Goal: Information Seeking & Learning: Learn about a topic

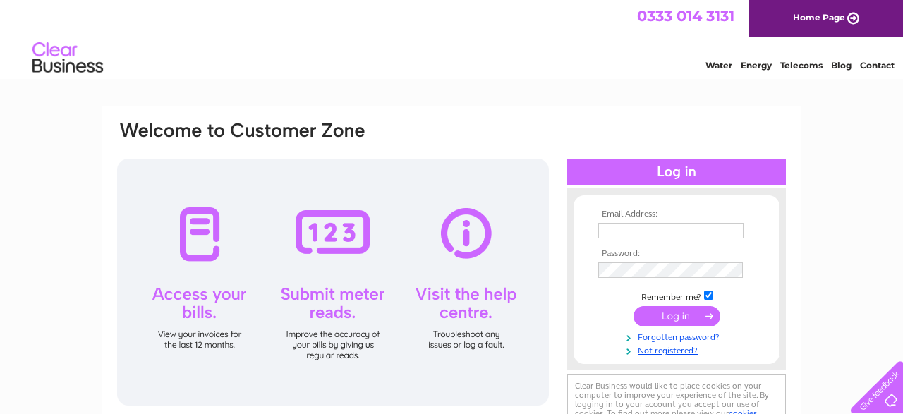
click at [606, 226] on input "text" at bounding box center [670, 231] width 145 height 16
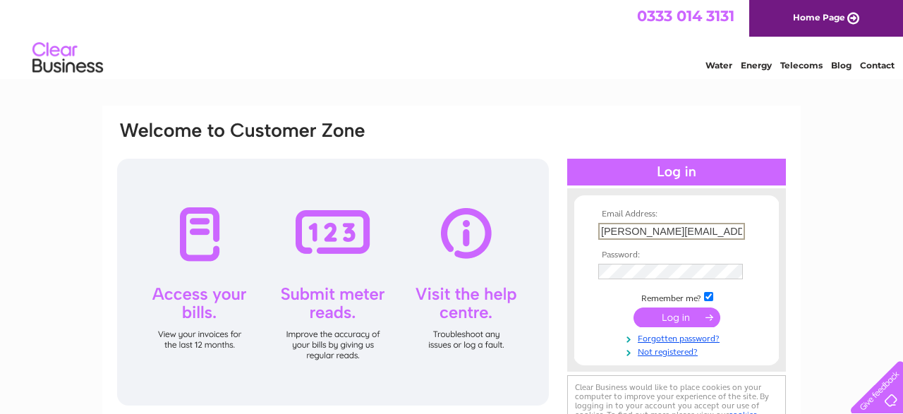
type input "[PERSON_NAME][EMAIL_ADDRESS][DOMAIN_NAME]"
click at [661, 322] on input "submit" at bounding box center [676, 318] width 87 height 20
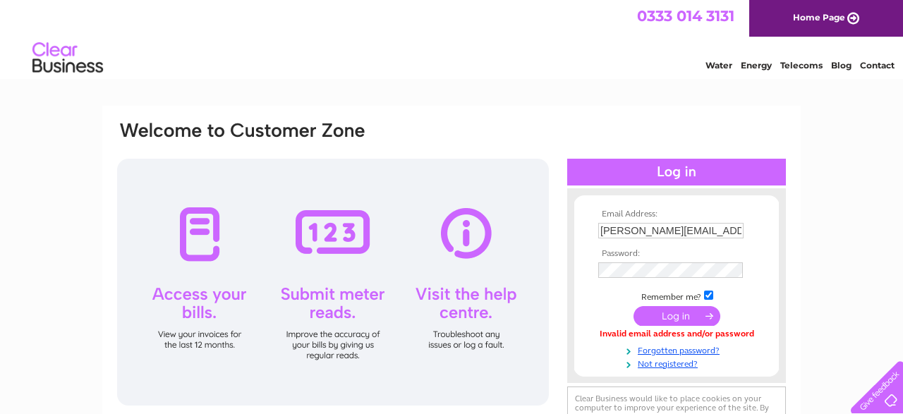
click at [655, 320] on input "submit" at bounding box center [676, 316] width 87 height 20
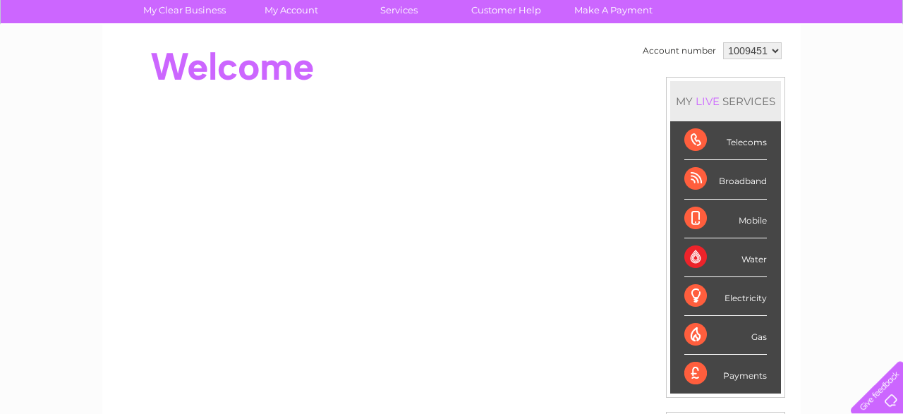
scroll to position [111, 0]
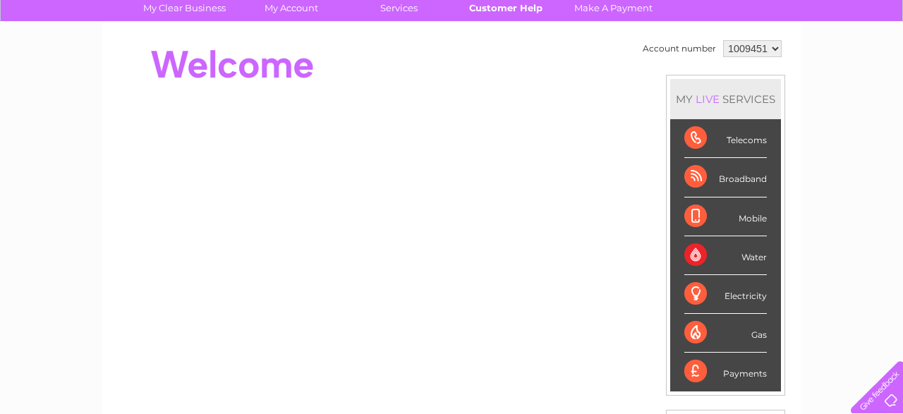
click at [522, 11] on link "Customer Help" at bounding box center [506, 8] width 116 height 26
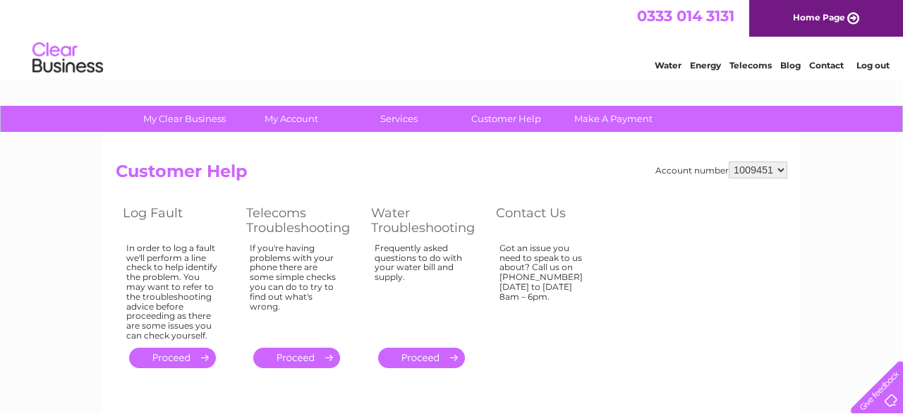
click at [290, 355] on link "." at bounding box center [296, 358] width 87 height 20
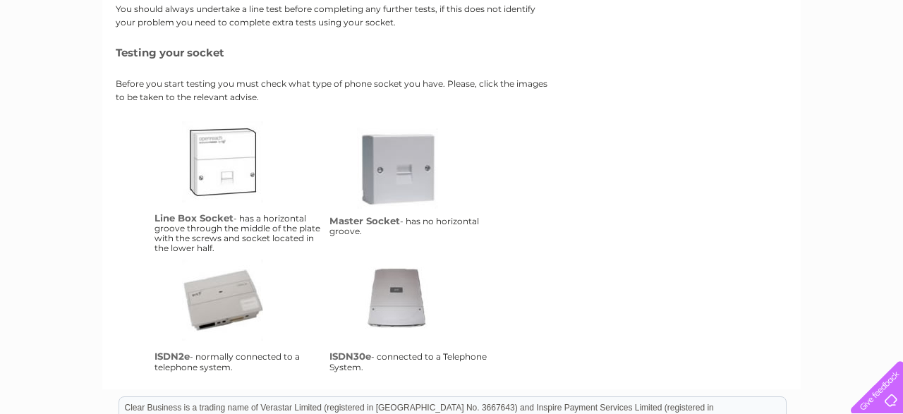
scroll to position [245, 0]
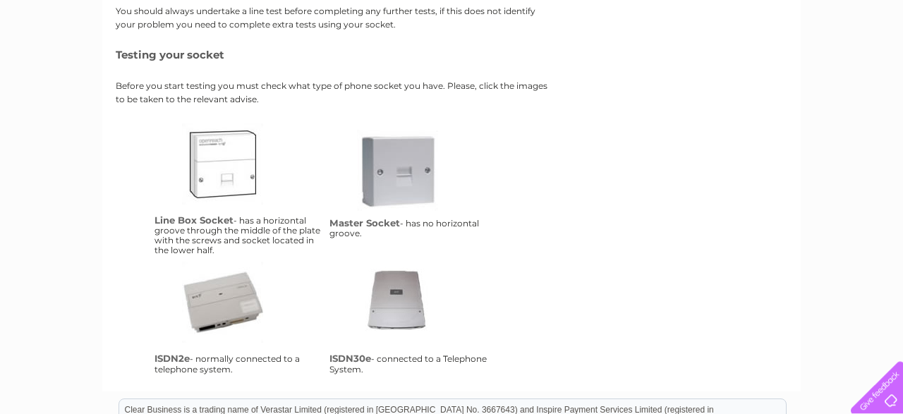
click at [417, 182] on link "ms" at bounding box center [413, 186] width 113 height 113
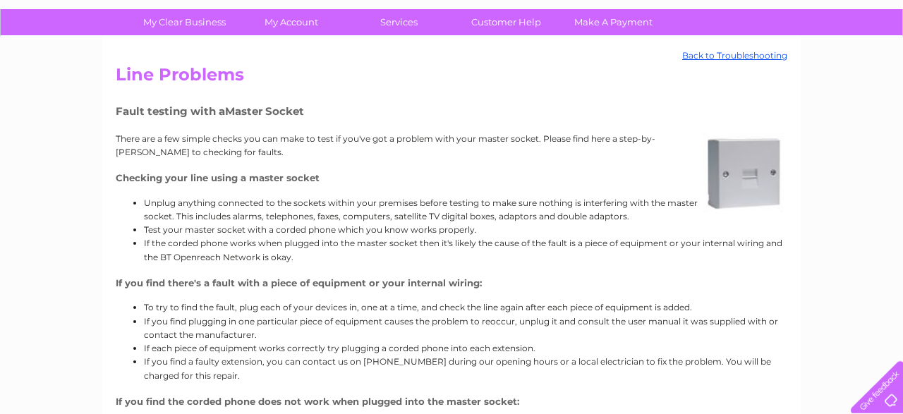
scroll to position [97, 0]
click at [740, 54] on link "Back to Troubleshooting" at bounding box center [734, 55] width 105 height 10
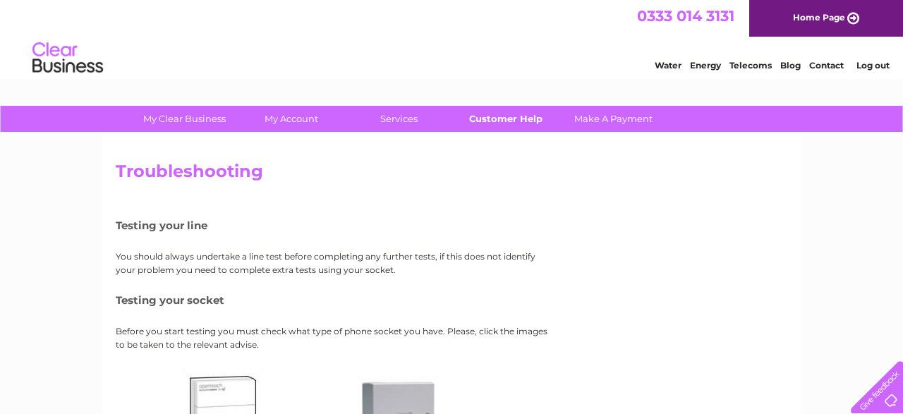
click at [486, 126] on link "Customer Help" at bounding box center [506, 119] width 116 height 26
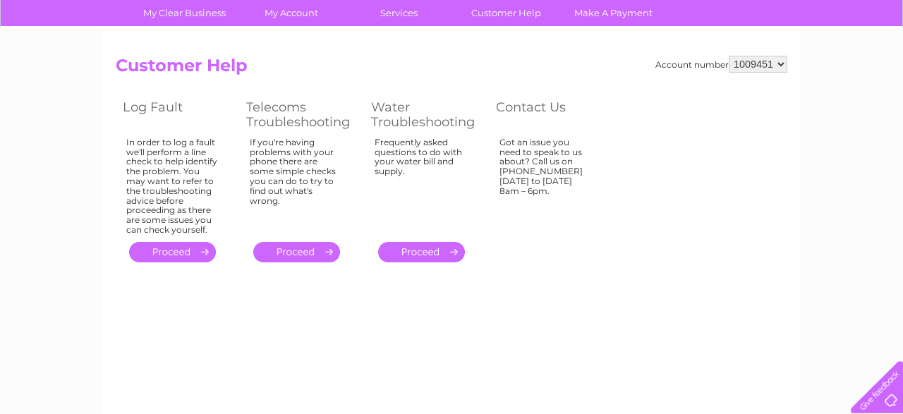
scroll to position [107, 0]
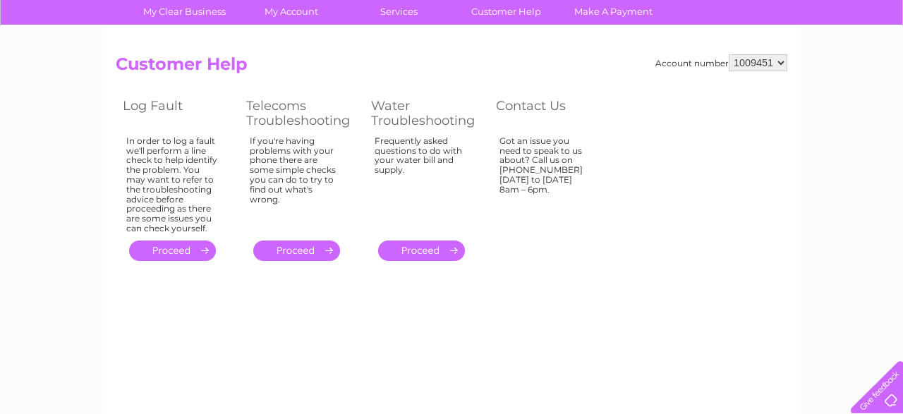
click at [179, 252] on link "." at bounding box center [172, 250] width 87 height 20
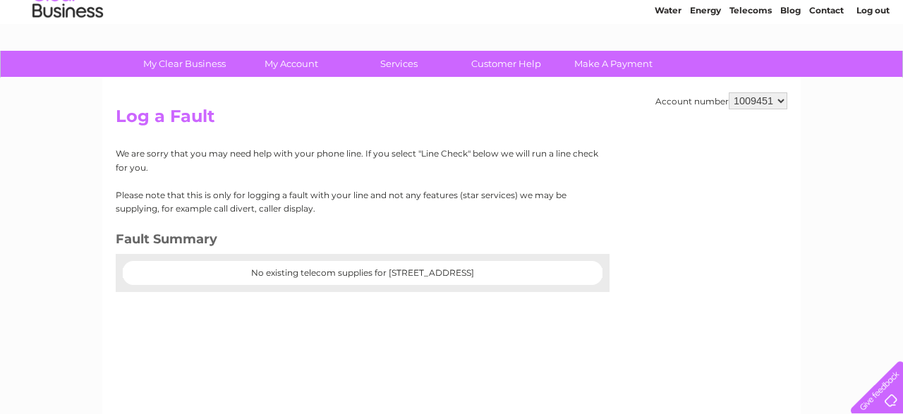
scroll to position [54, 0]
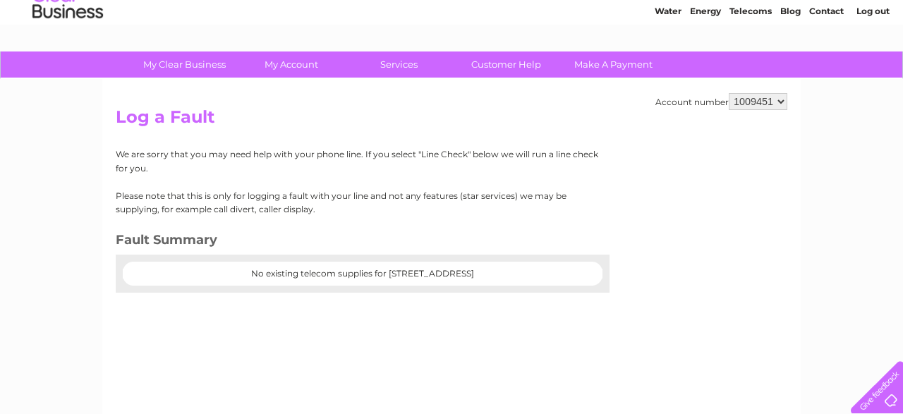
click at [448, 270] on center "No existing telecom supplies for 14 High Path, Wellington, Somerset, TA21 8NH" at bounding box center [362, 274] width 451 height 10
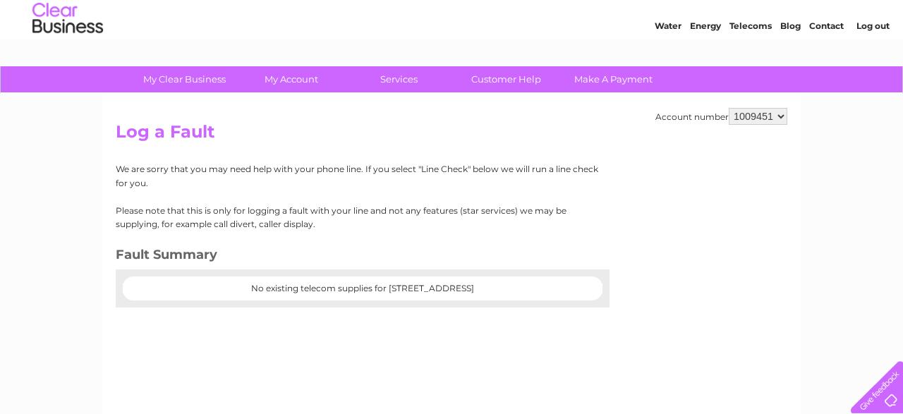
scroll to position [0, 0]
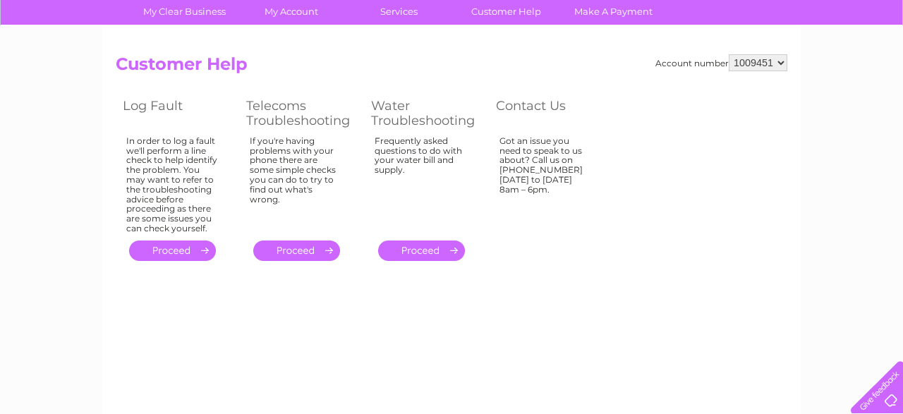
click at [728, 54] on select "1009451" at bounding box center [757, 62] width 59 height 17
click at [674, 82] on div "Account number 1009451 Customer Help Log Fault Telecoms Troubleshooting Water T…" at bounding box center [451, 159] width 671 height 210
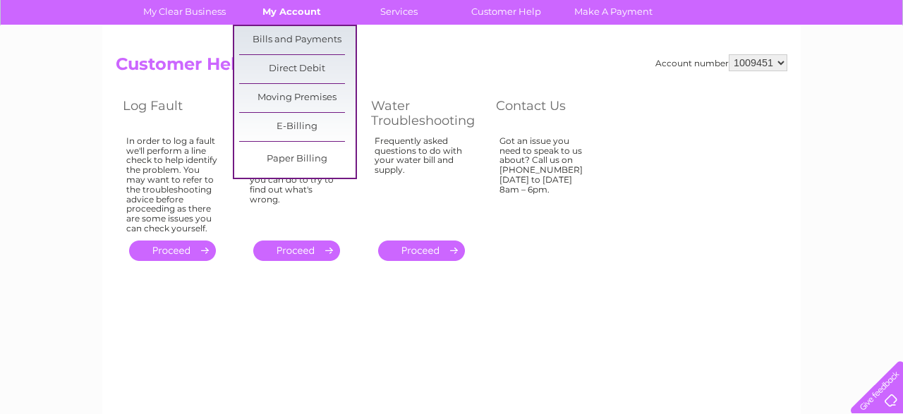
click at [295, 16] on link "My Account" at bounding box center [291, 12] width 116 height 26
click at [295, 18] on link "My Account" at bounding box center [291, 12] width 116 height 26
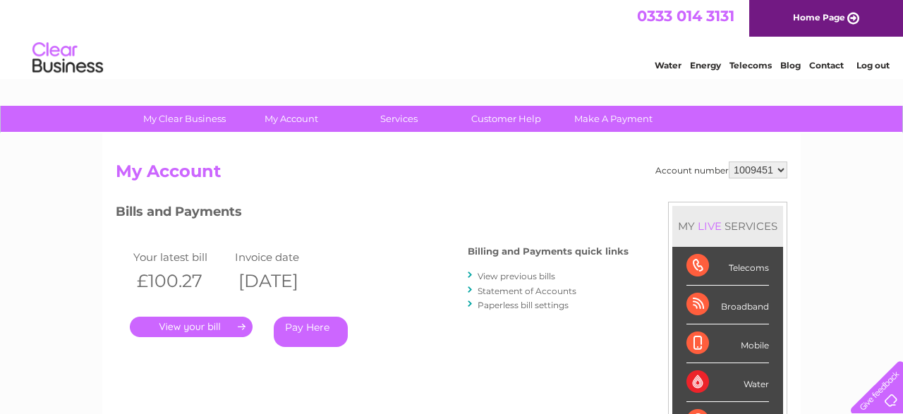
click at [215, 325] on link "." at bounding box center [191, 327] width 123 height 20
click at [483, 119] on link "Customer Help" at bounding box center [506, 119] width 116 height 26
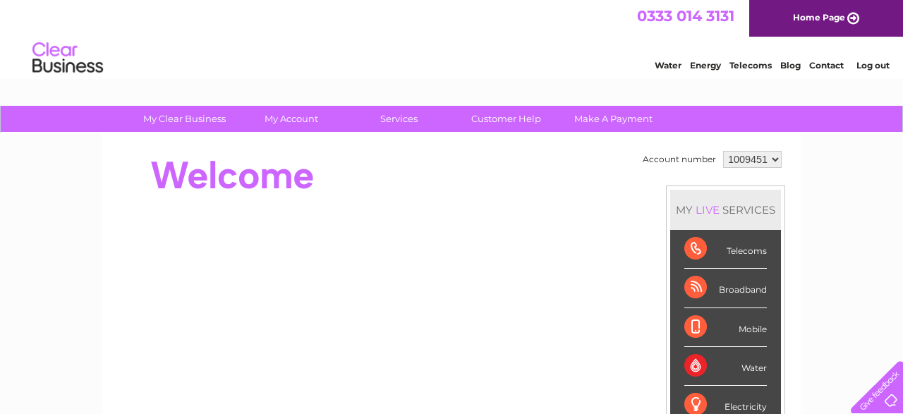
drag, startPoint x: 893, startPoint y: 152, endPoint x: 878, endPoint y: 201, distance: 51.7
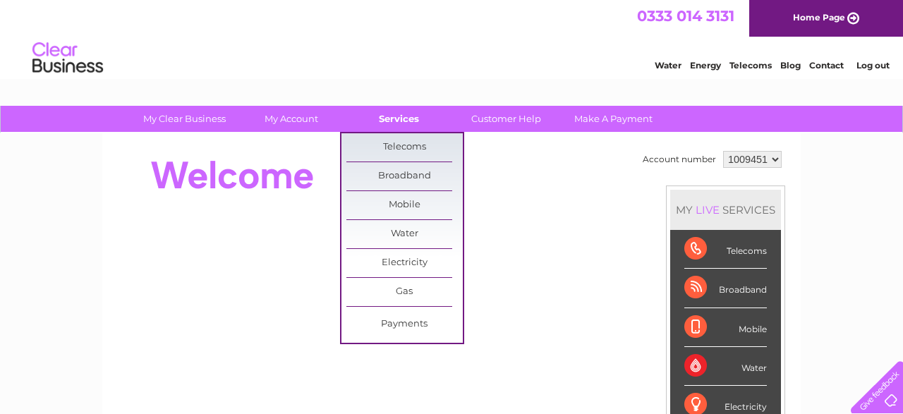
click at [407, 112] on link "Services" at bounding box center [399, 119] width 116 height 26
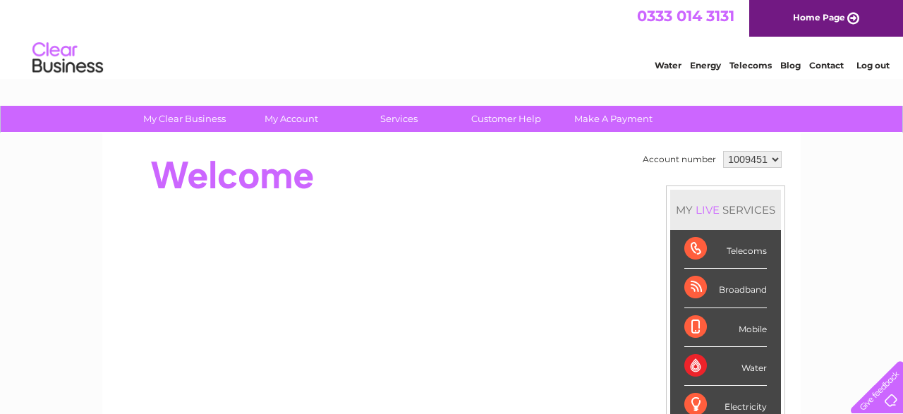
click at [873, 71] on link "Log out" at bounding box center [872, 65] width 33 height 11
